Goal: Information Seeking & Learning: Learn about a topic

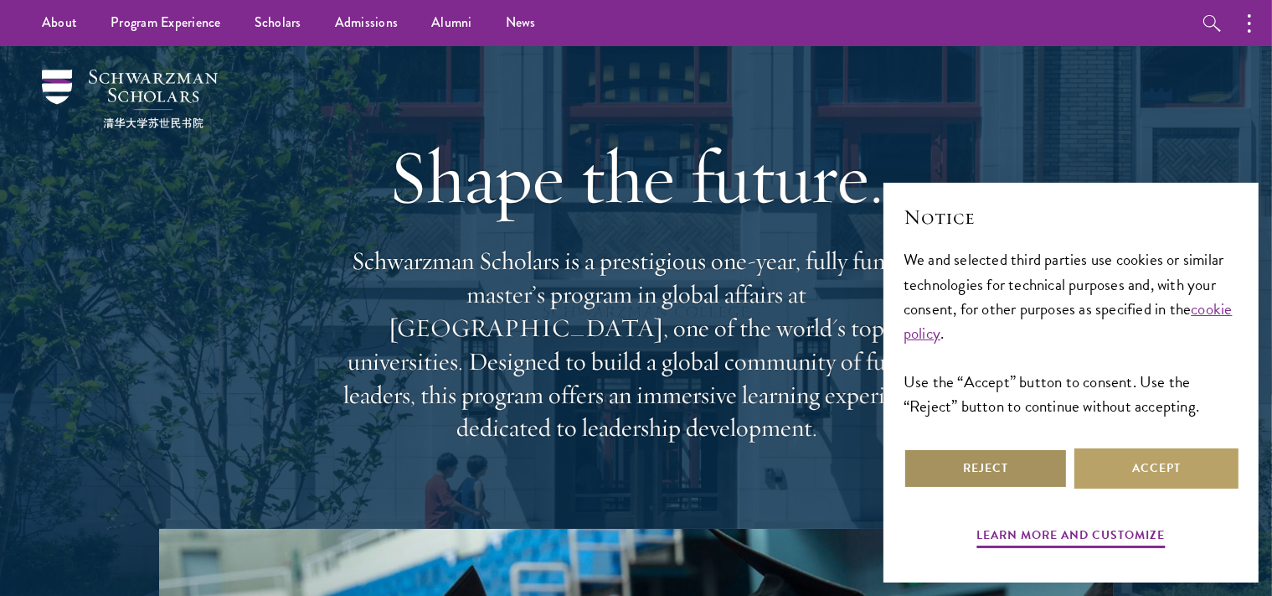
click at [1002, 465] on button "Reject" at bounding box center [986, 468] width 164 height 40
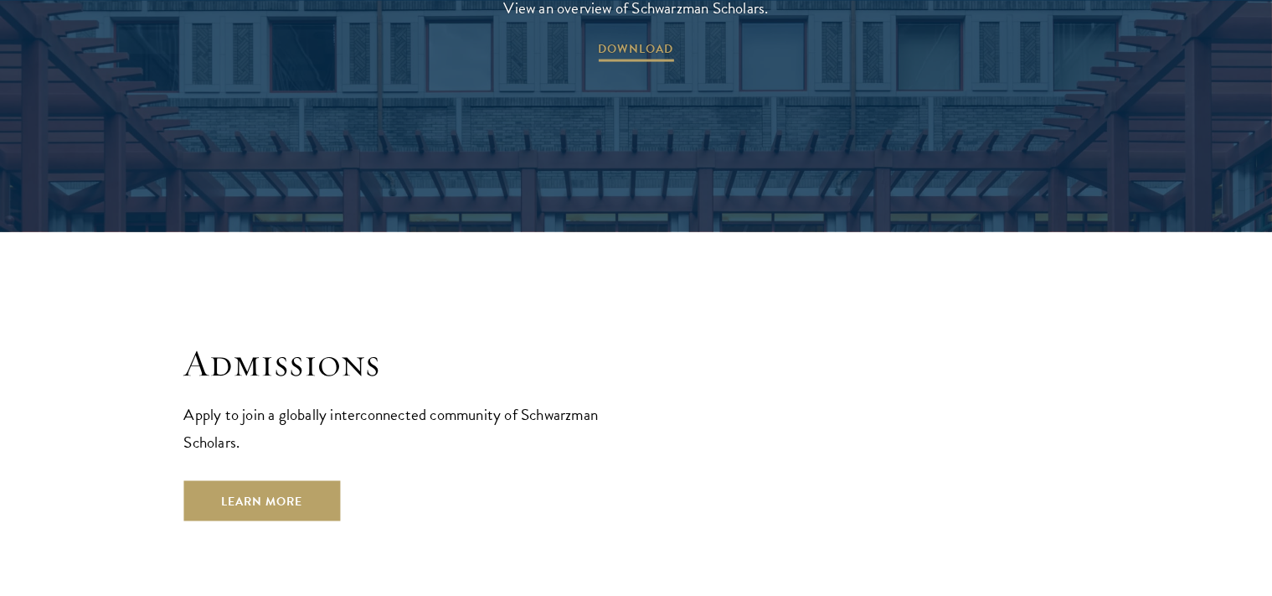
scroll to position [2581, 0]
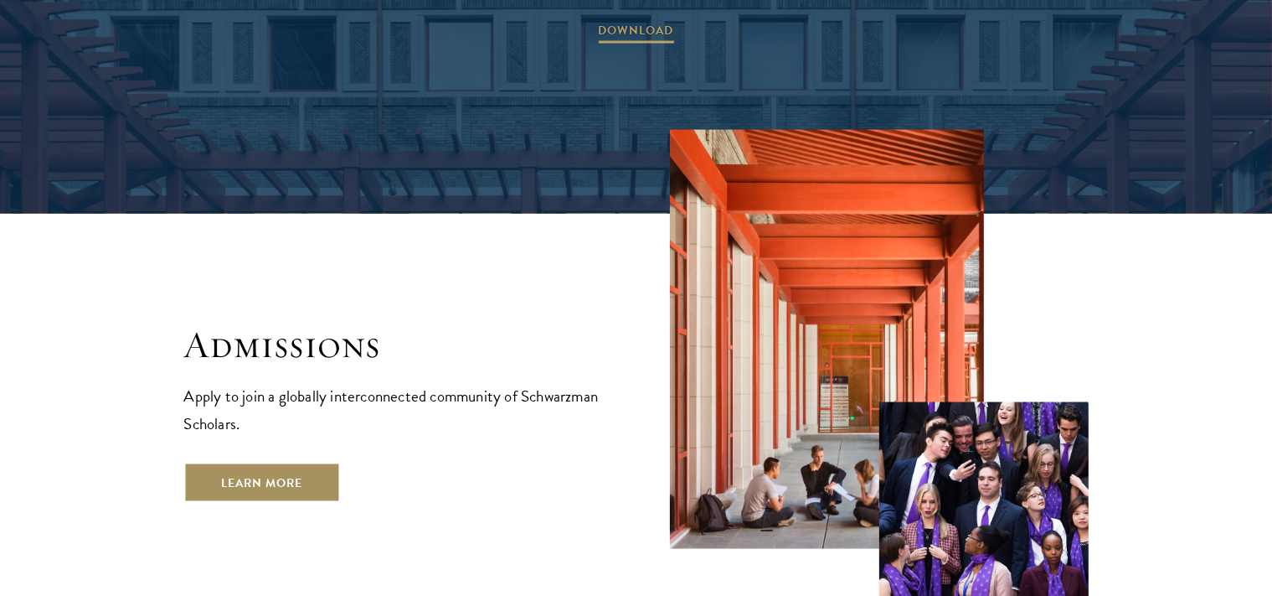
click at [276, 462] on link "Learn More" at bounding box center [262, 482] width 157 height 40
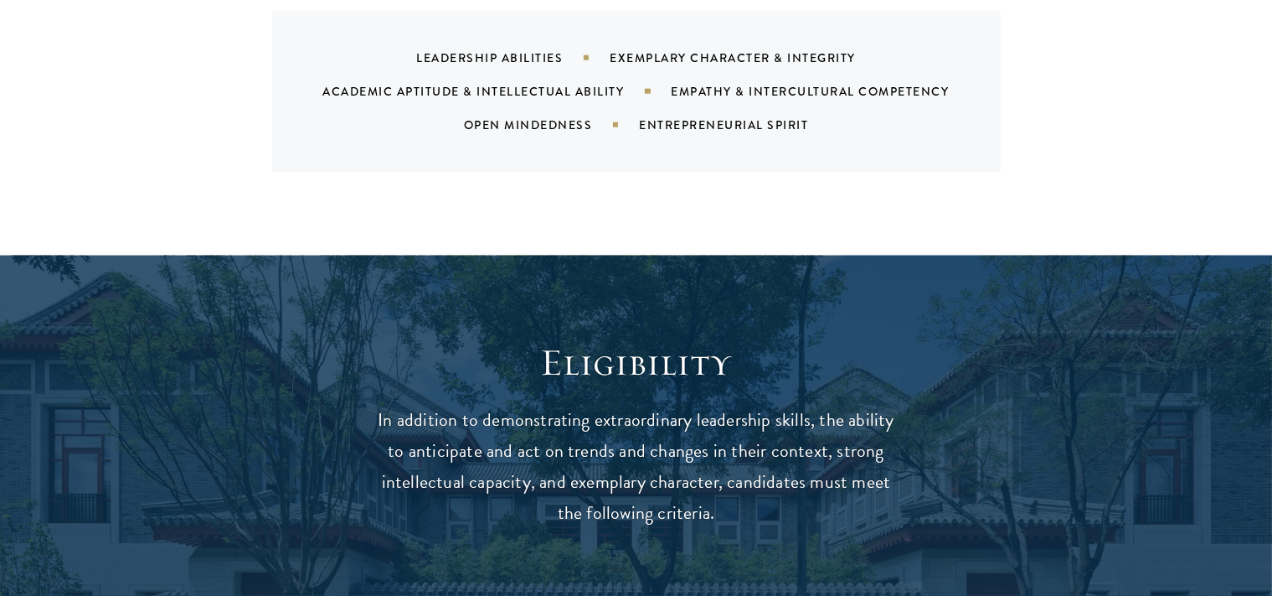
scroll to position [2314, 0]
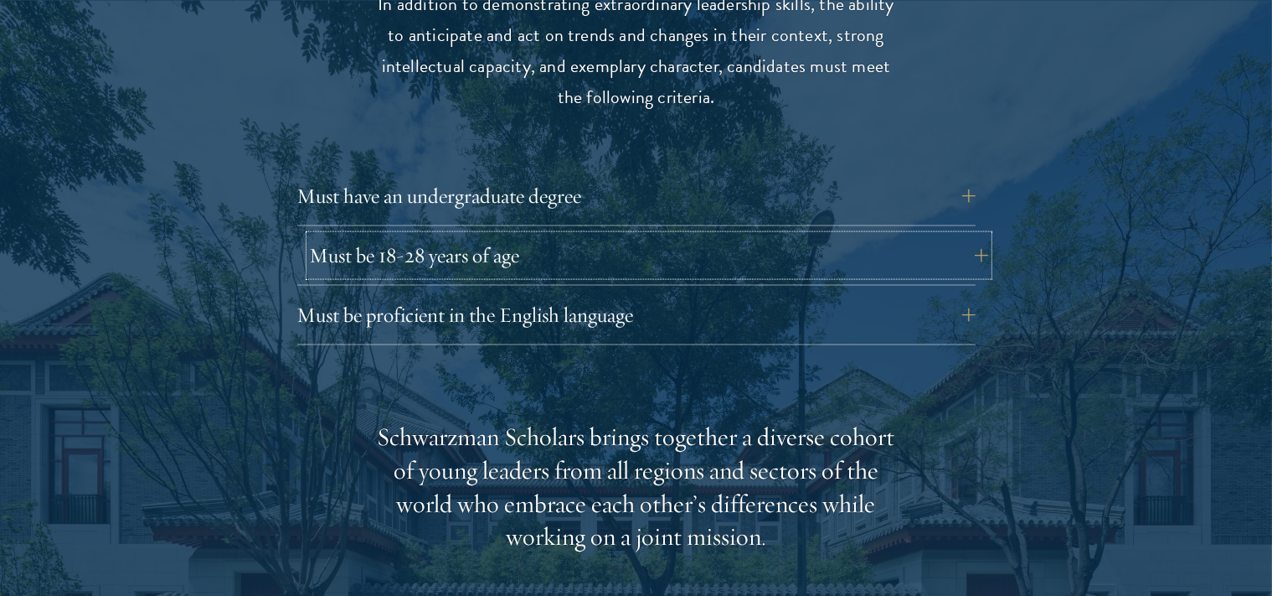
click at [487, 235] on button "Must be 18-28 years of age" at bounding box center [649, 255] width 678 height 40
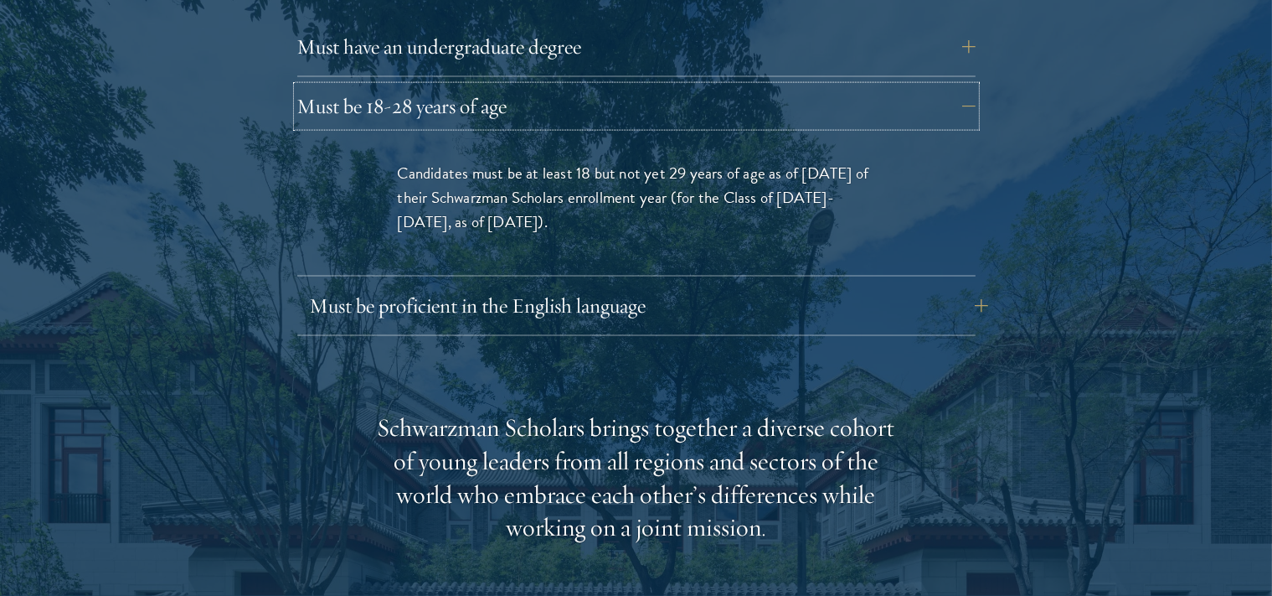
scroll to position [2483, 0]
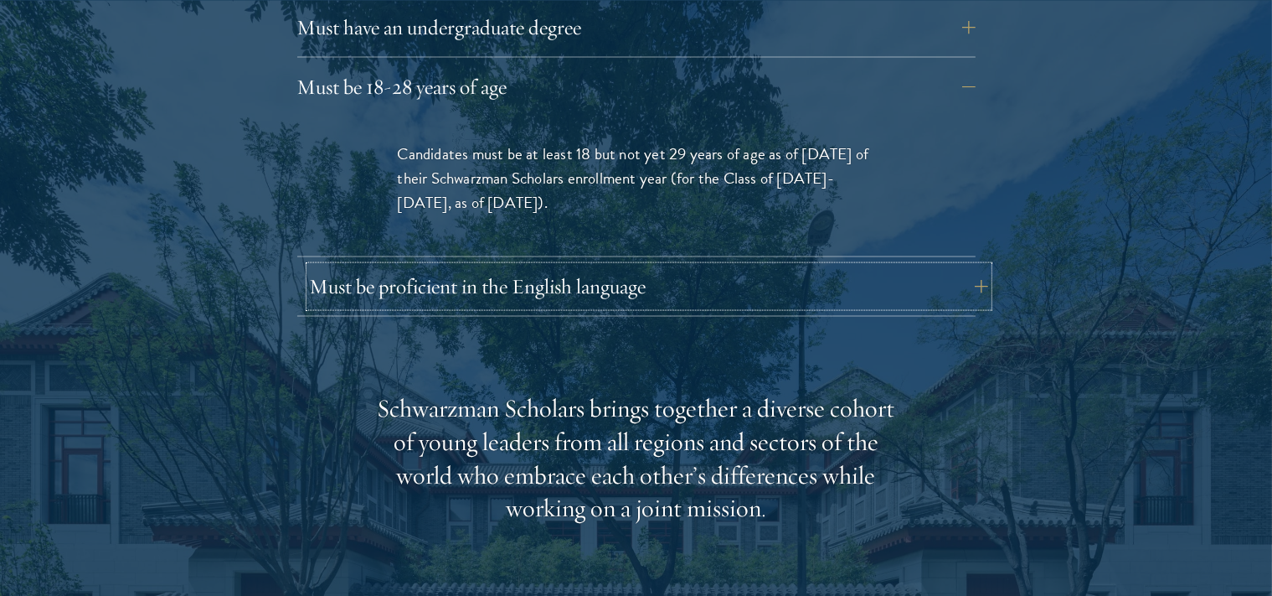
click at [621, 266] on button "Must be proficient in the English language" at bounding box center [649, 286] width 678 height 40
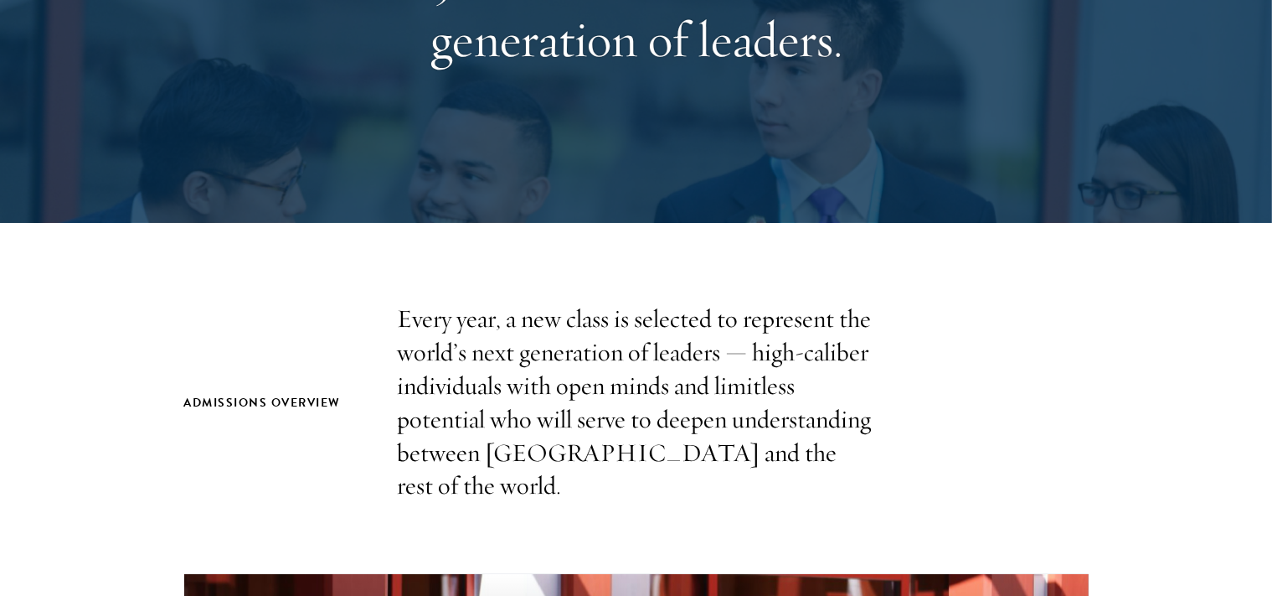
scroll to position [0, 0]
